Goal: Information Seeking & Learning: Learn about a topic

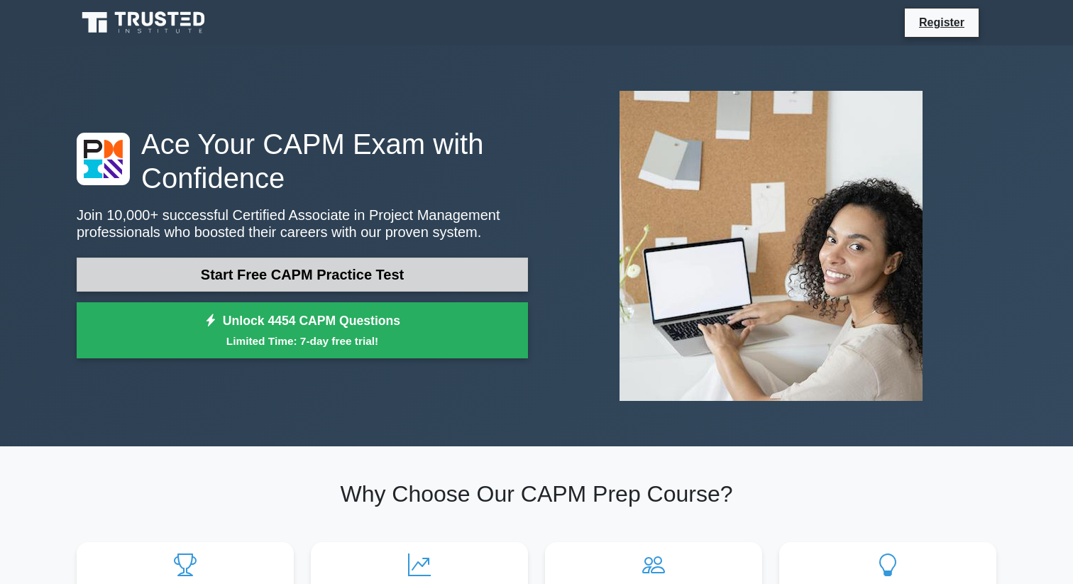
click at [192, 280] on link "Start Free CAPM Practice Test" at bounding box center [302, 275] width 451 height 34
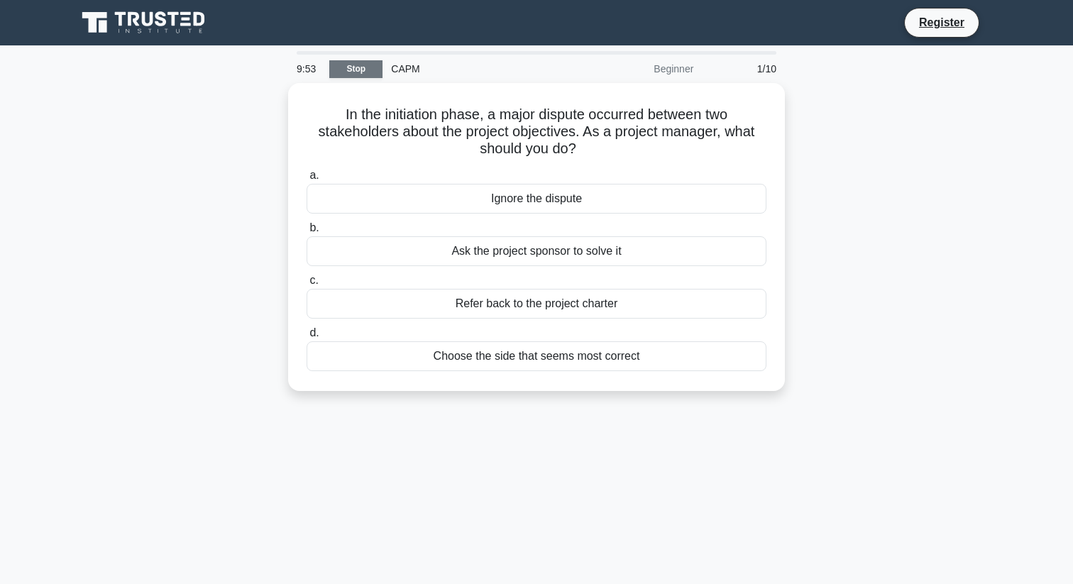
click at [351, 72] on link "Stop" at bounding box center [355, 69] width 53 height 18
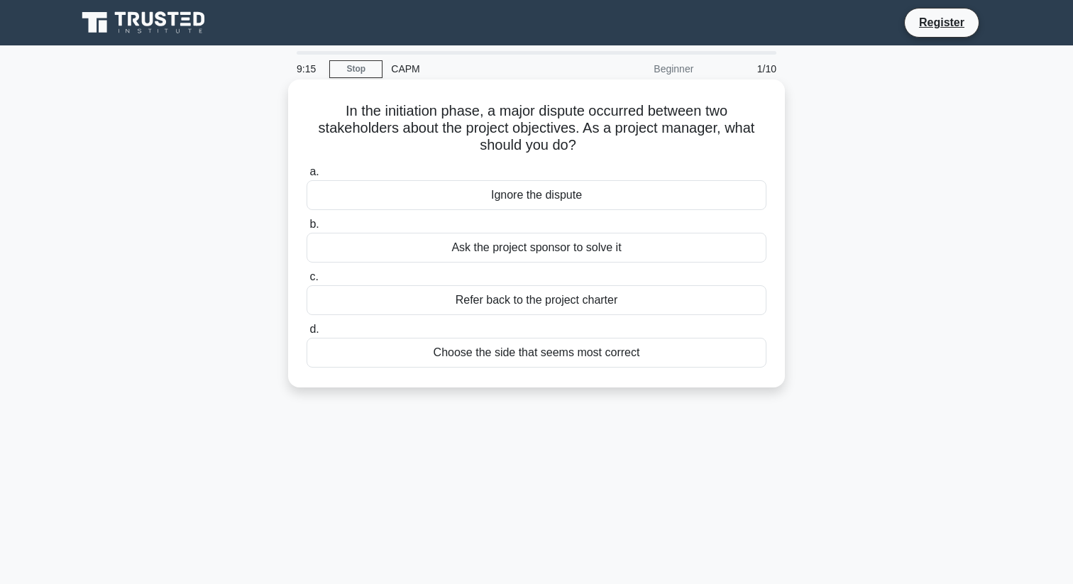
click at [487, 249] on div "Ask the project sponsor to solve it" at bounding box center [537, 248] width 460 height 30
click at [307, 229] on input "b. Ask the project sponsor to solve it" at bounding box center [307, 224] width 0 height 9
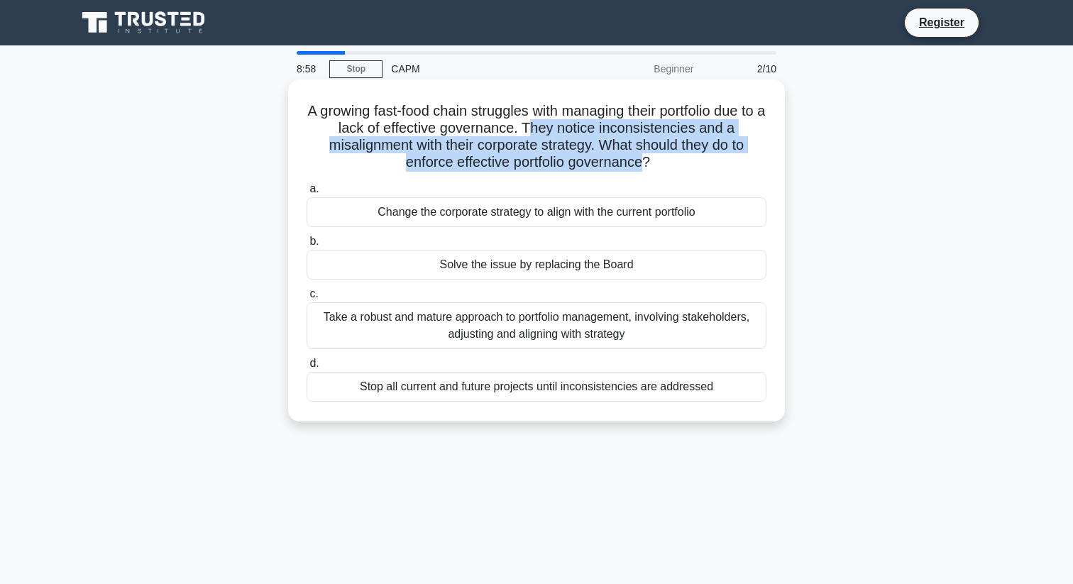
drag, startPoint x: 642, startPoint y: 164, endPoint x: 535, endPoint y: 131, distance: 112.0
click at [535, 131] on h5 "A growing fast-food chain struggles with managing their portfolio due to a lack…" at bounding box center [536, 137] width 463 height 70
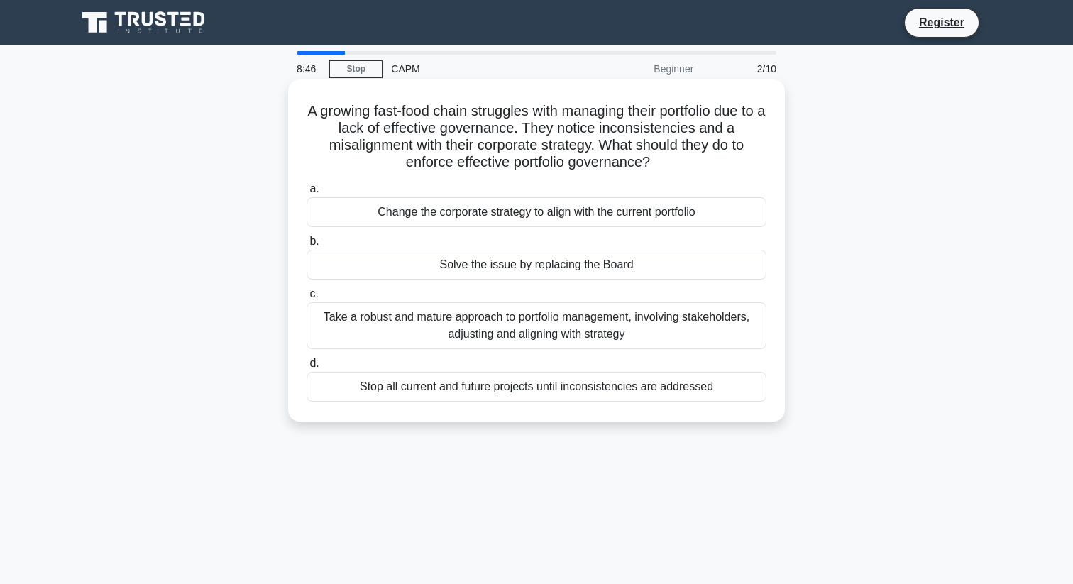
click at [533, 131] on h5 "A growing fast-food chain struggles with managing their portfolio due to a lack…" at bounding box center [536, 137] width 463 height 70
drag, startPoint x: 529, startPoint y: 131, endPoint x: 652, endPoint y: 163, distance: 127.7
click at [652, 163] on h5 "A growing fast-food chain struggles with managing their portfolio due to a lack…" at bounding box center [536, 137] width 463 height 70
click at [559, 339] on div "Take a robust and mature approach to portfolio management, involving stakeholde…" at bounding box center [537, 325] width 460 height 47
click at [307, 299] on input "c. Take a robust and mature approach to portfolio management, involving stakeho…" at bounding box center [307, 294] width 0 height 9
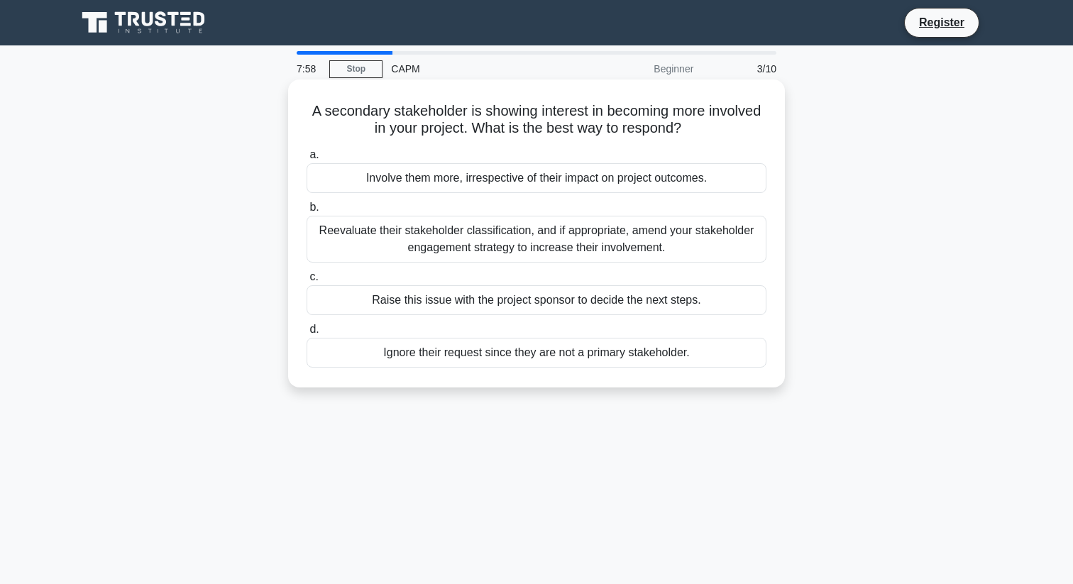
click at [617, 254] on div "Reevaluate their stakeholder classification, and if appropriate, amend your sta…" at bounding box center [537, 239] width 460 height 47
click at [307, 212] on input "b. Reevaluate their stakeholder classification, and if appropriate, amend your …" at bounding box center [307, 207] width 0 height 9
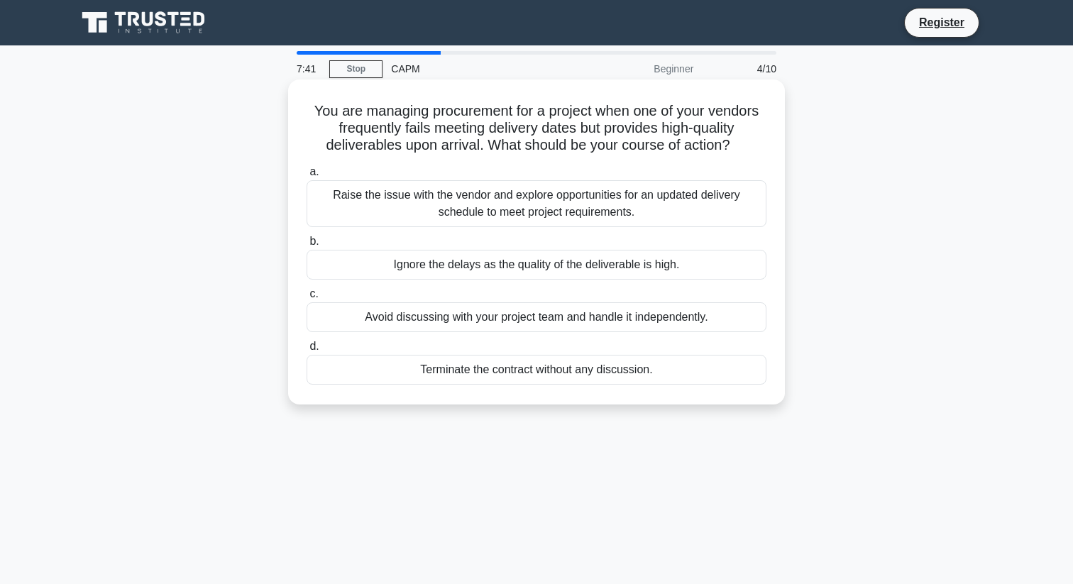
click at [579, 206] on div "Raise the issue with the vendor and explore opportunities for an updated delive…" at bounding box center [537, 203] width 460 height 47
click at [307, 177] on input "a. Raise the issue with the vendor and explore opportunities for an updated del…" at bounding box center [307, 171] width 0 height 9
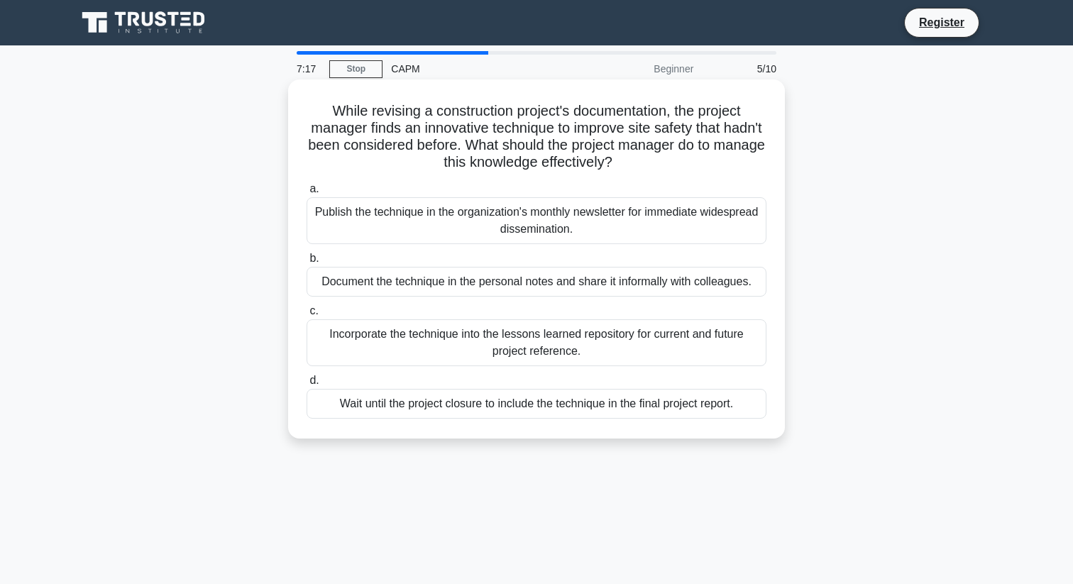
click at [522, 350] on div "Incorporate the technique into the lessons learned repository for current and f…" at bounding box center [537, 342] width 460 height 47
click at [307, 316] on input "c. Incorporate the technique into the lessons learned repository for current an…" at bounding box center [307, 311] width 0 height 9
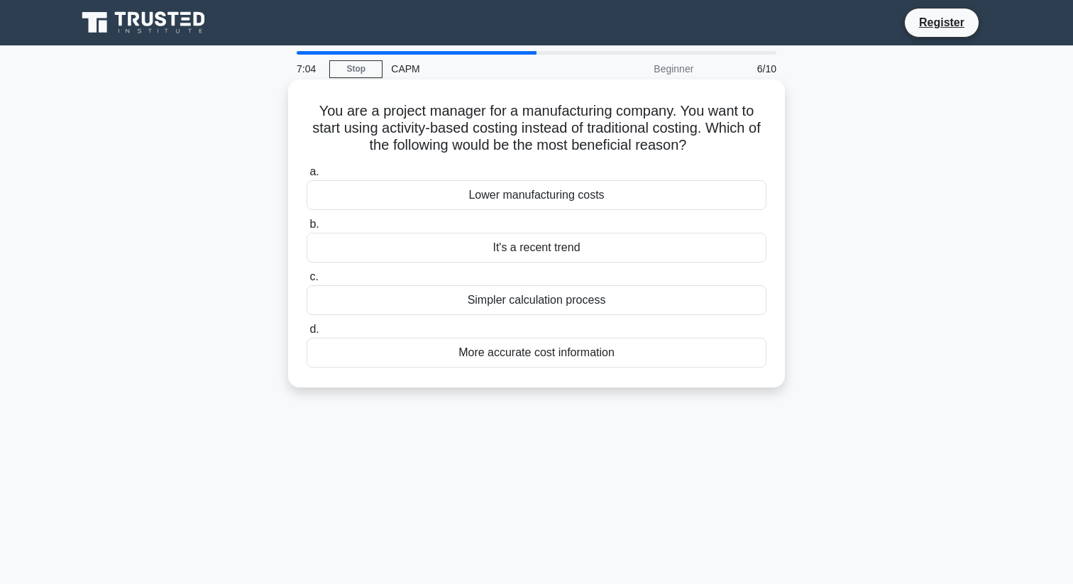
click at [599, 307] on div "Simpler calculation process" at bounding box center [537, 300] width 460 height 30
click at [307, 282] on input "c. Simpler calculation process" at bounding box center [307, 277] width 0 height 9
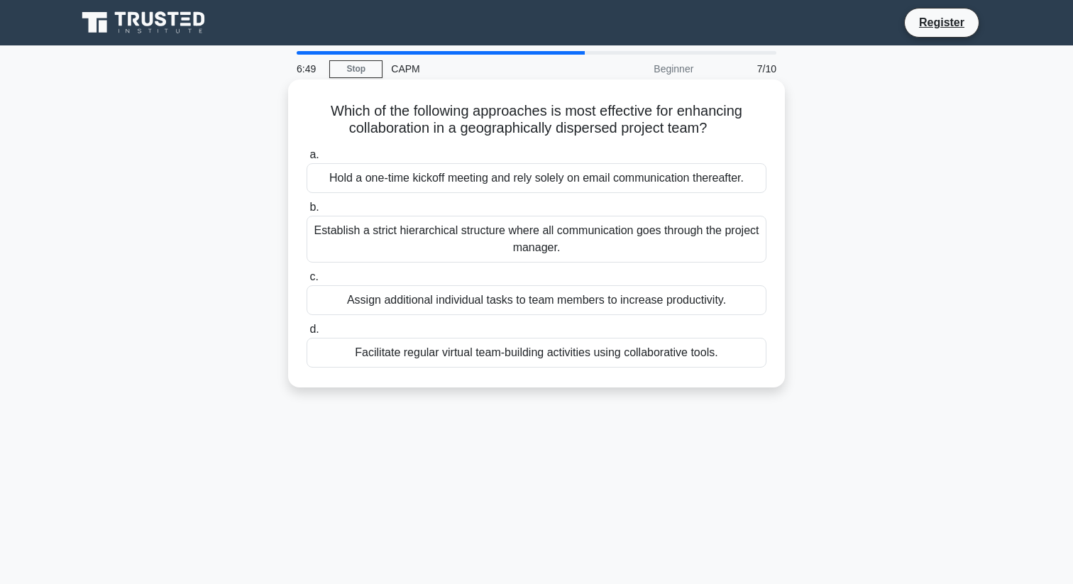
click at [471, 358] on div "Facilitate regular virtual team-building activities using collaborative tools." at bounding box center [537, 353] width 460 height 30
click at [307, 334] on input "d. Facilitate regular virtual team-building activities using collaborative tool…" at bounding box center [307, 329] width 0 height 9
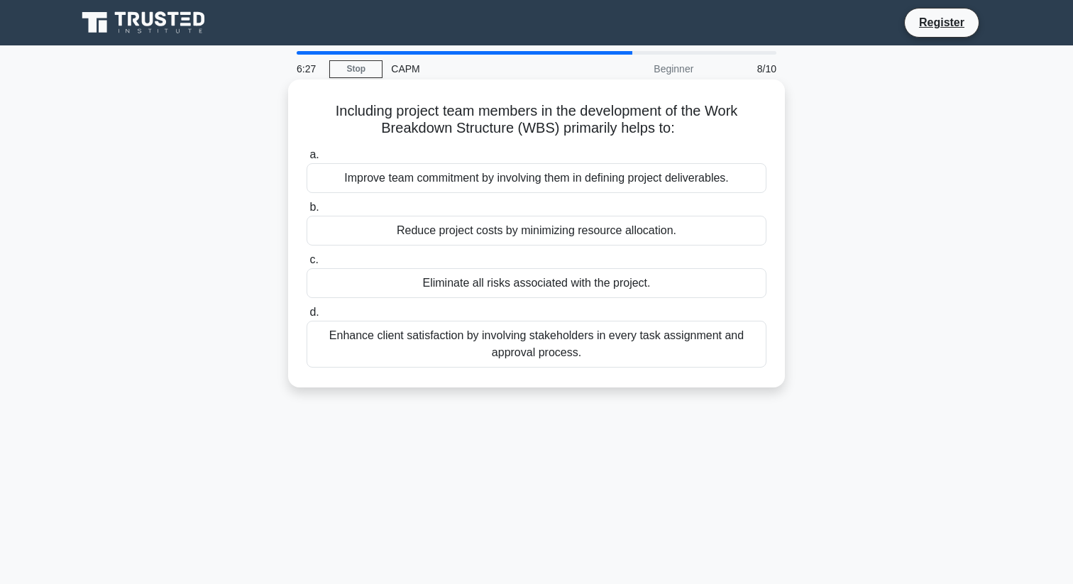
click at [433, 185] on div "Improve team commitment by involving them in defining project deliverables." at bounding box center [537, 178] width 460 height 30
click at [307, 160] on input "a. Improve team commitment by involving them in defining project deliverables." at bounding box center [307, 154] width 0 height 9
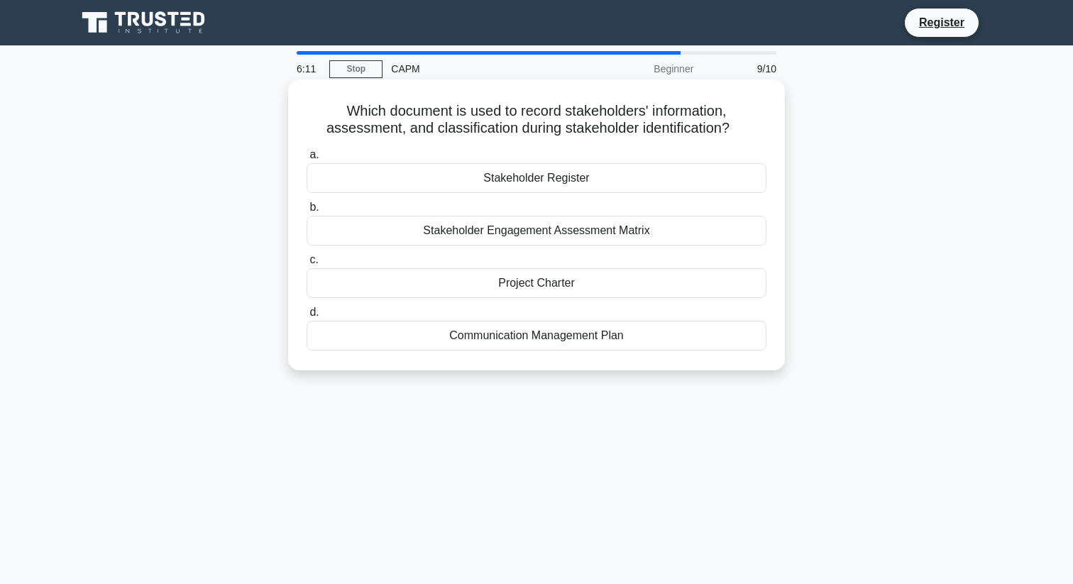
click at [493, 334] on div "Communication Management Plan" at bounding box center [537, 336] width 460 height 30
click at [307, 317] on input "d. Communication Management Plan" at bounding box center [307, 312] width 0 height 9
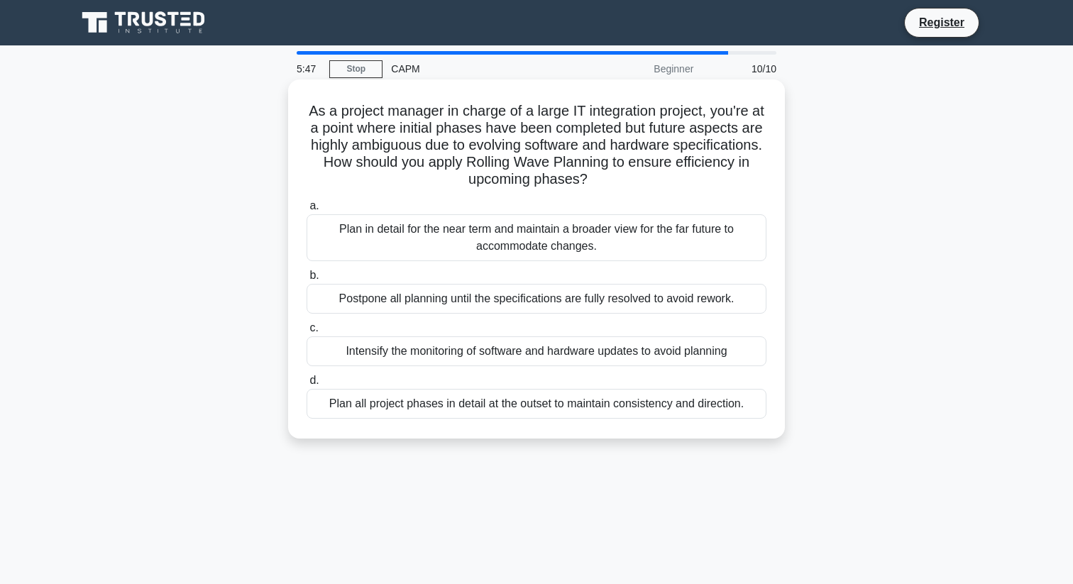
click at [581, 230] on div "Plan in detail for the near term and maintain a broader view for the far future…" at bounding box center [537, 237] width 460 height 47
click at [307, 211] on input "a. Plan in detail for the near term and maintain a broader view for the far fut…" at bounding box center [307, 206] width 0 height 9
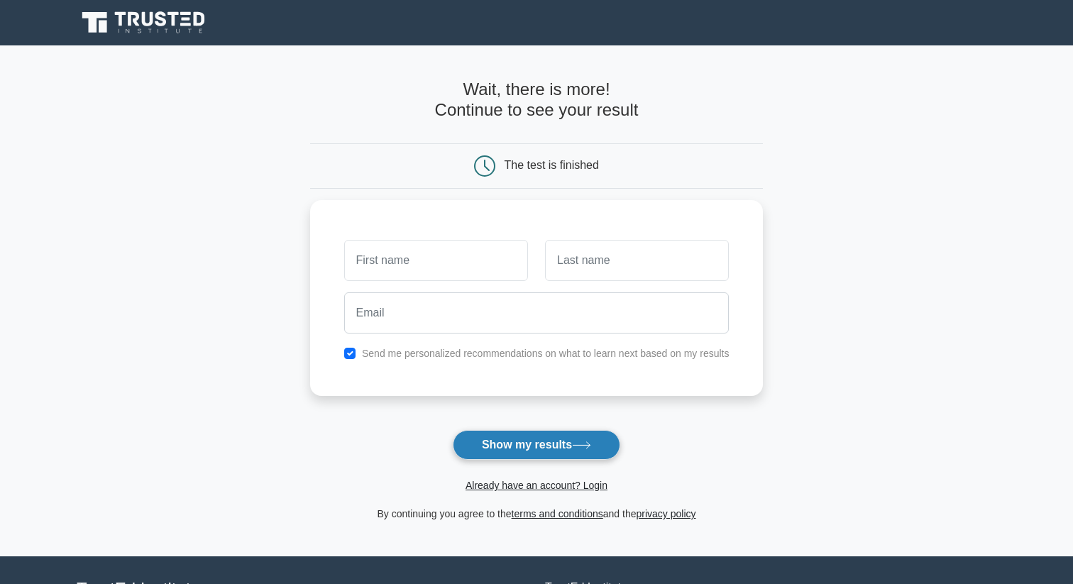
click at [485, 436] on button "Show my results" at bounding box center [536, 445] width 167 height 30
click at [366, 426] on form "Wait, there is more! Continue to see your result The test is finished and the" at bounding box center [537, 300] width 454 height 443
